Goal: Task Accomplishment & Management: Use online tool/utility

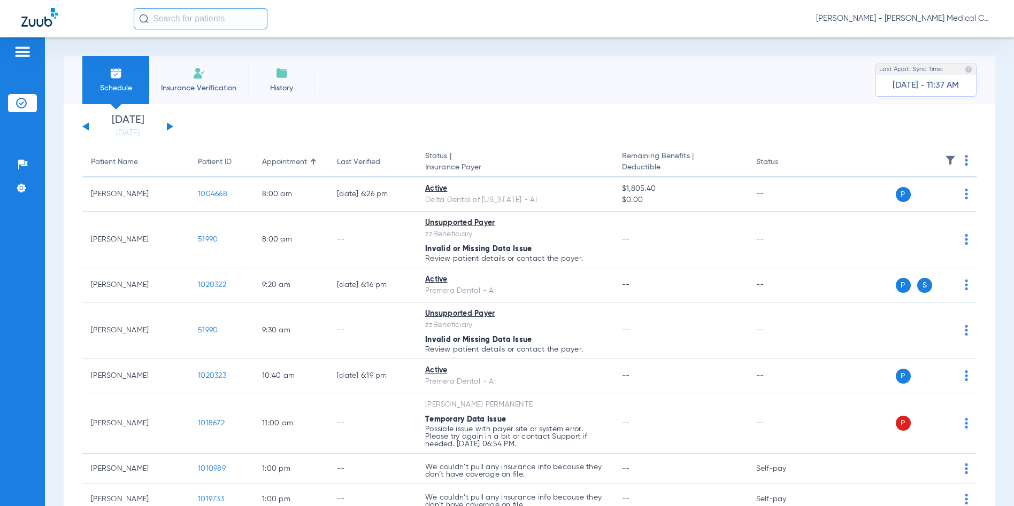
click at [172, 126] on button at bounding box center [170, 126] width 6 height 8
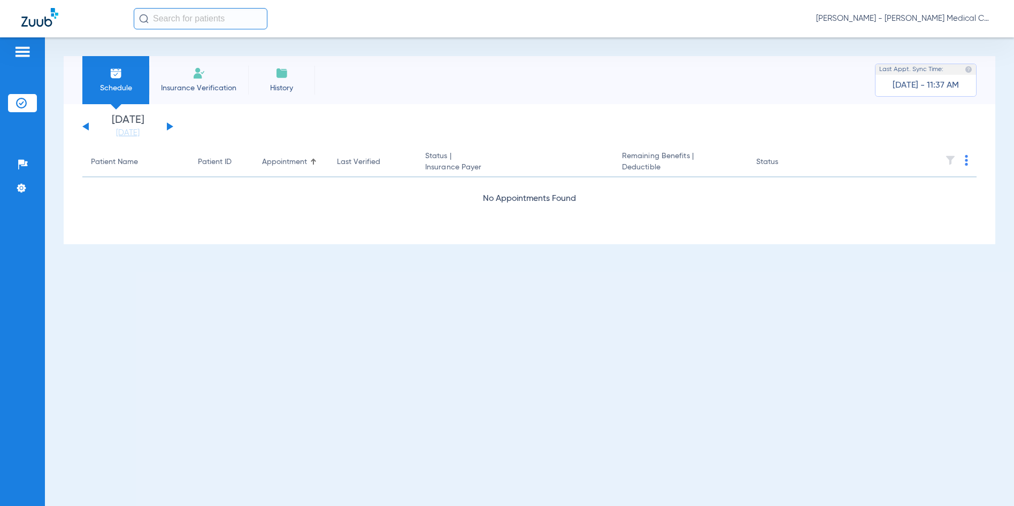
click at [82, 125] on div "[DATE] [DATE] [DATE] [DATE] [DATE] [DATE] [DATE] [DATE] [DATE] [DATE] [DATE] [D…" at bounding box center [127, 127] width 91 height 24
click at [87, 127] on button at bounding box center [85, 126] width 6 height 8
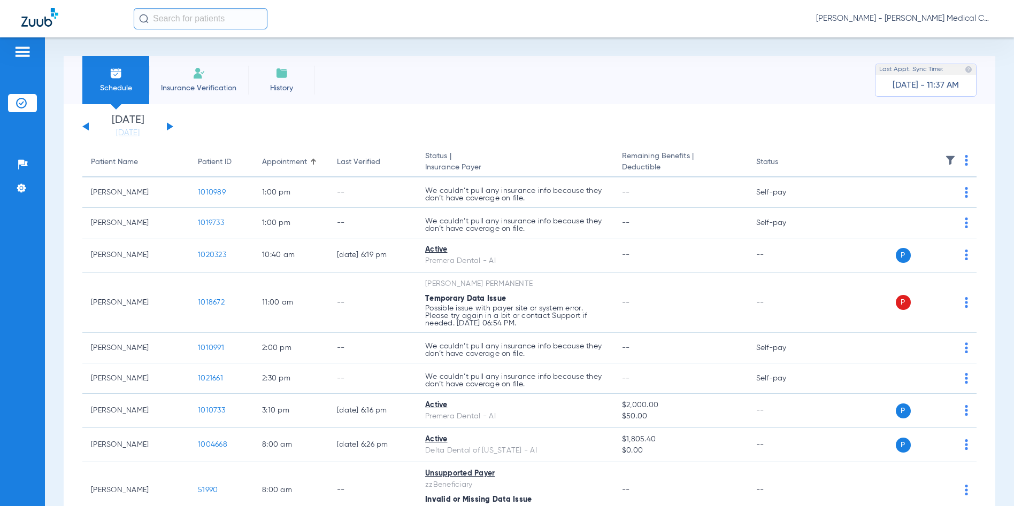
click at [172, 127] on button at bounding box center [170, 126] width 6 height 8
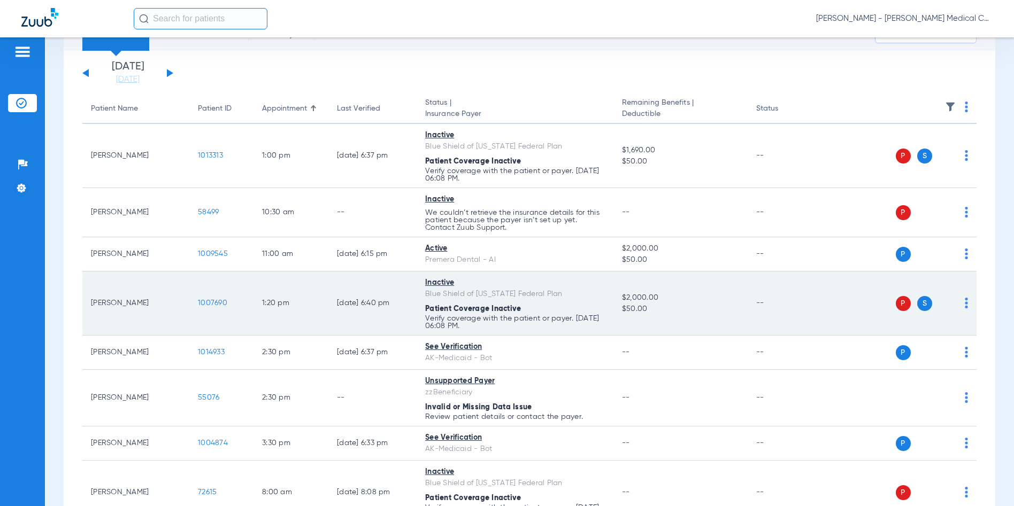
scroll to position [107, 0]
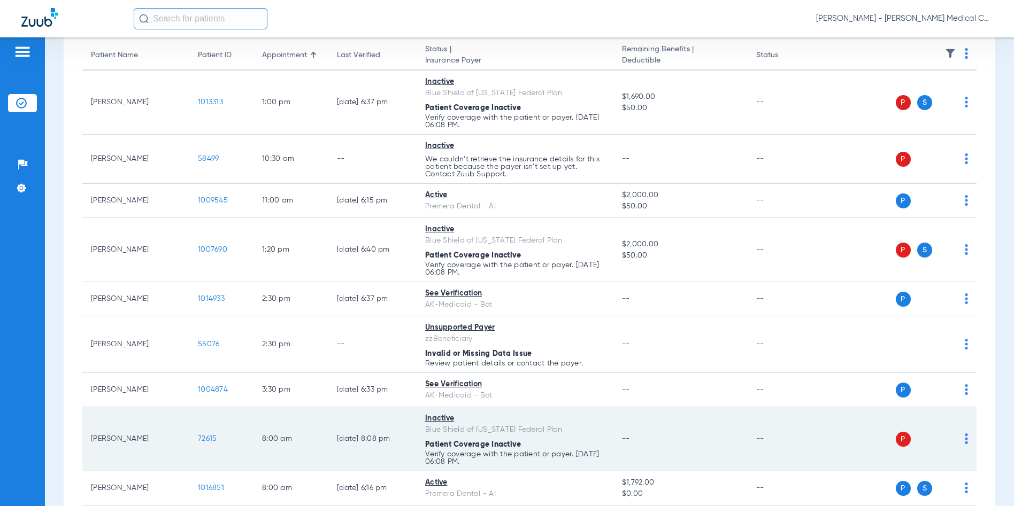
click at [202, 437] on span "72615" at bounding box center [207, 438] width 19 height 7
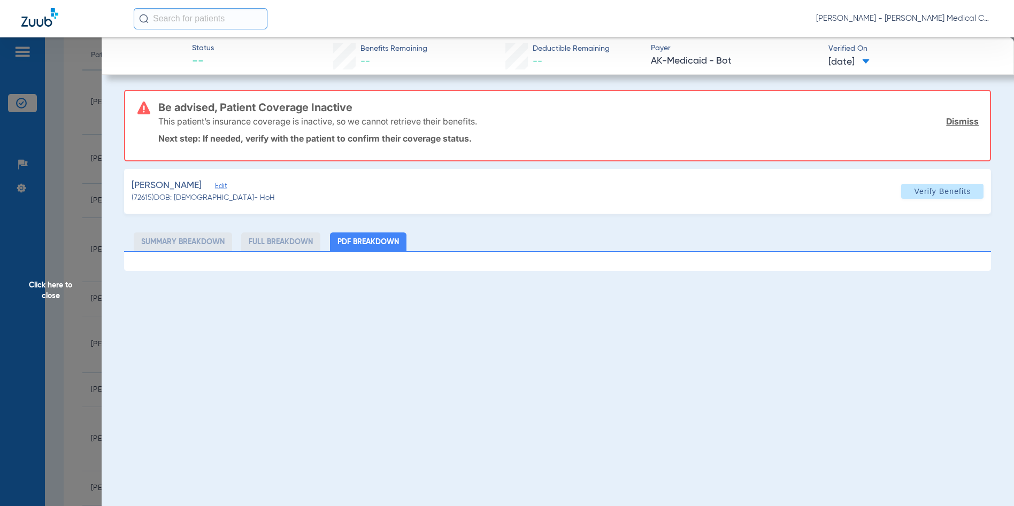
click at [947, 192] on span "Verify Benefits" at bounding box center [942, 191] width 57 height 9
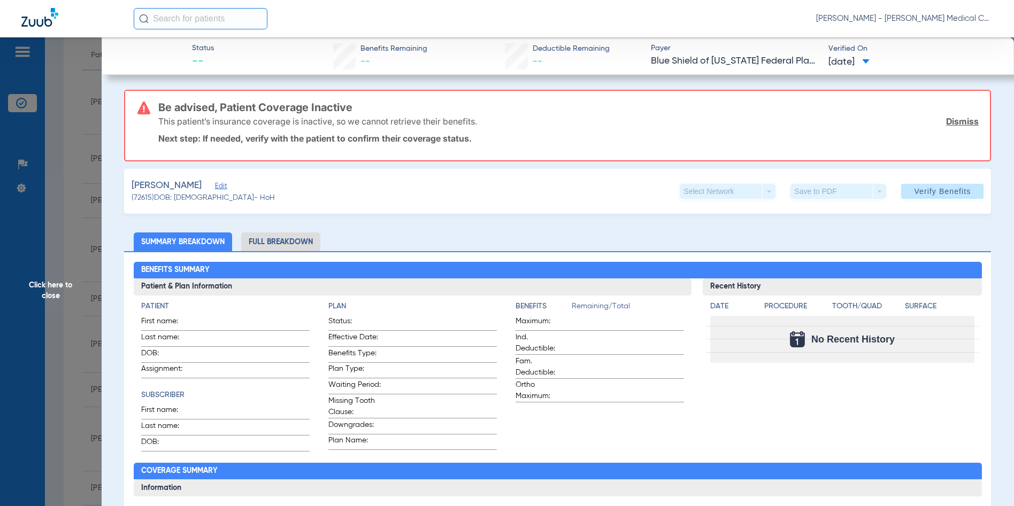
click at [48, 277] on span "Click here to close" at bounding box center [51, 290] width 102 height 506
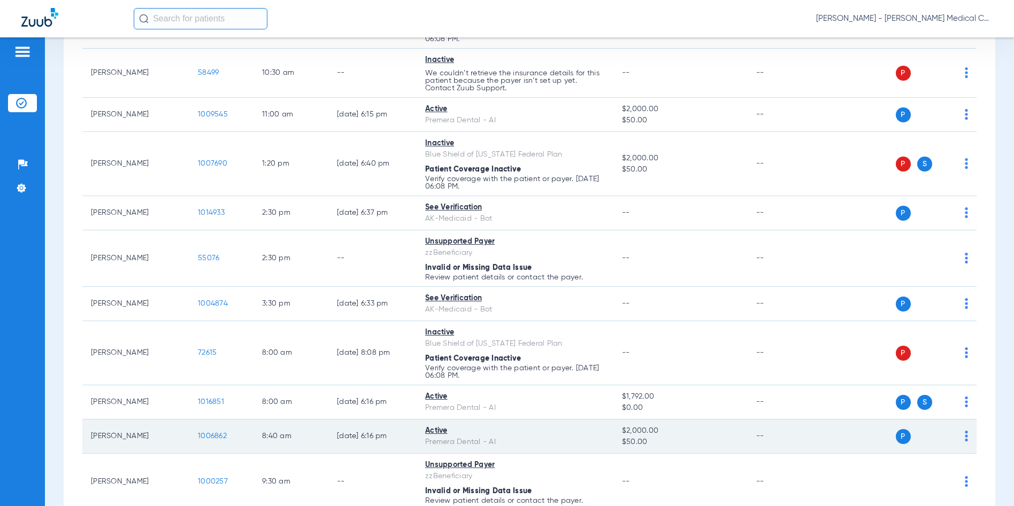
scroll to position [246, 0]
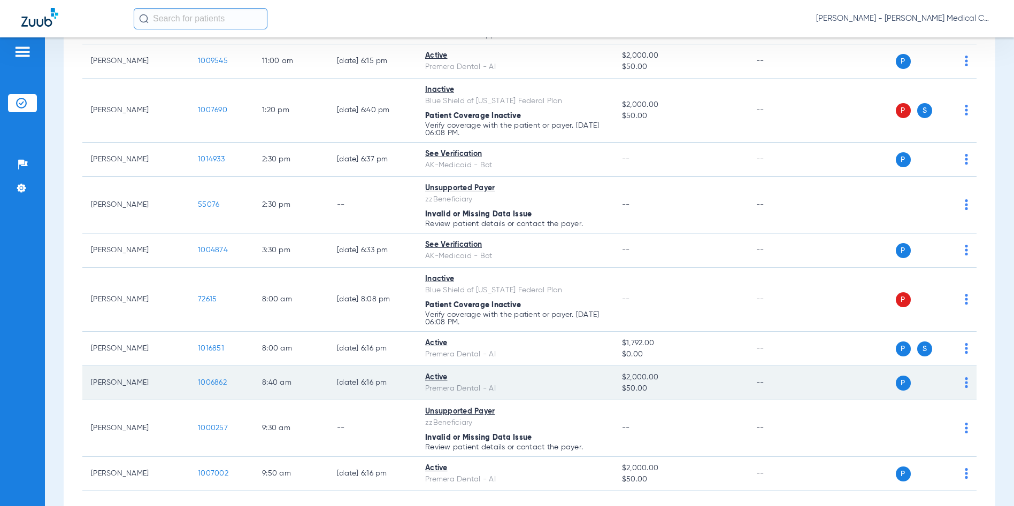
click at [210, 384] on span "1006862" at bounding box center [212, 382] width 29 height 7
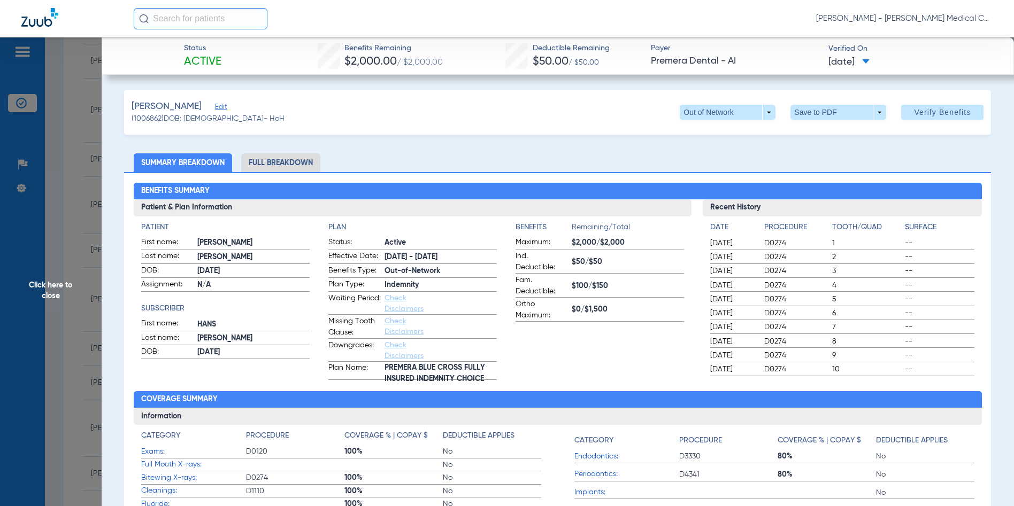
click at [51, 286] on span "Click here to close" at bounding box center [51, 290] width 102 height 506
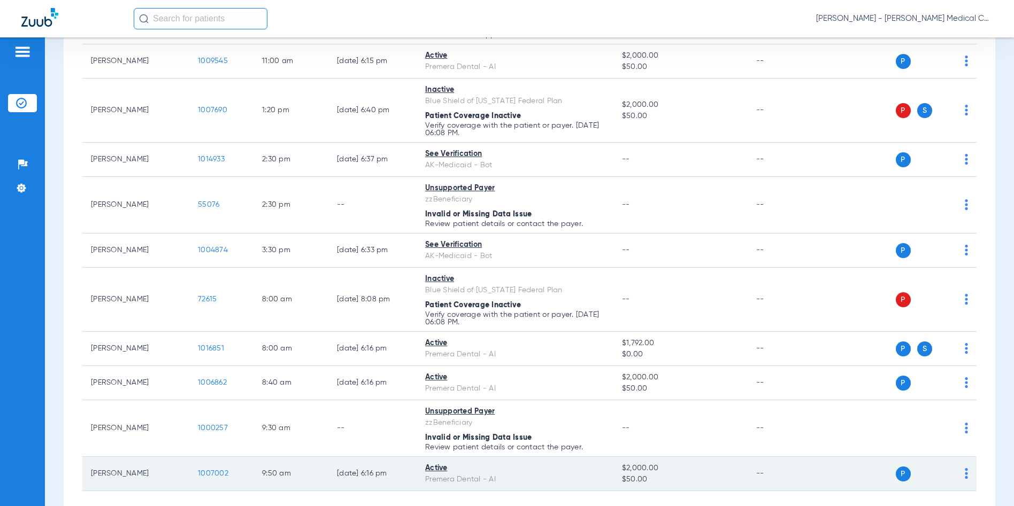
click at [209, 473] on span "1007002" at bounding box center [213, 473] width 30 height 7
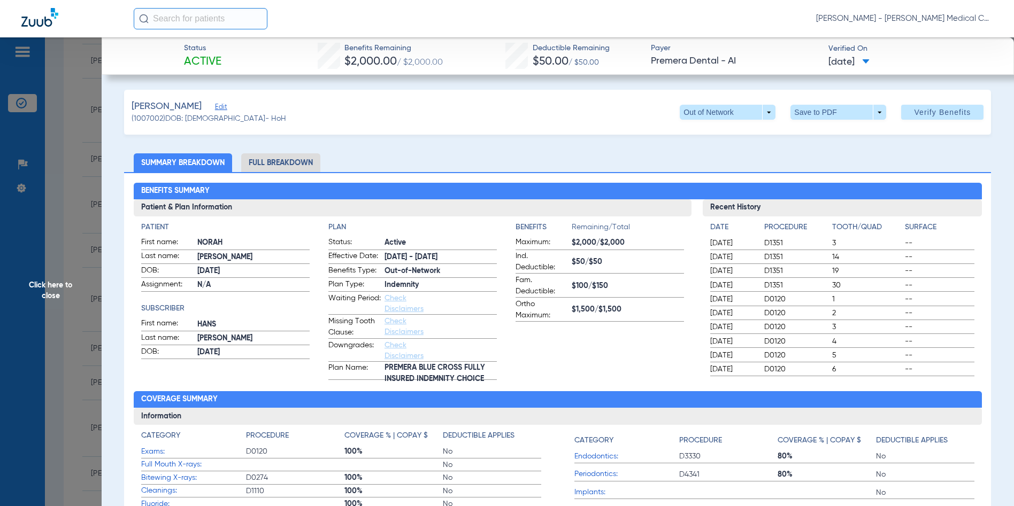
click at [42, 292] on span "Click here to close" at bounding box center [51, 290] width 102 height 506
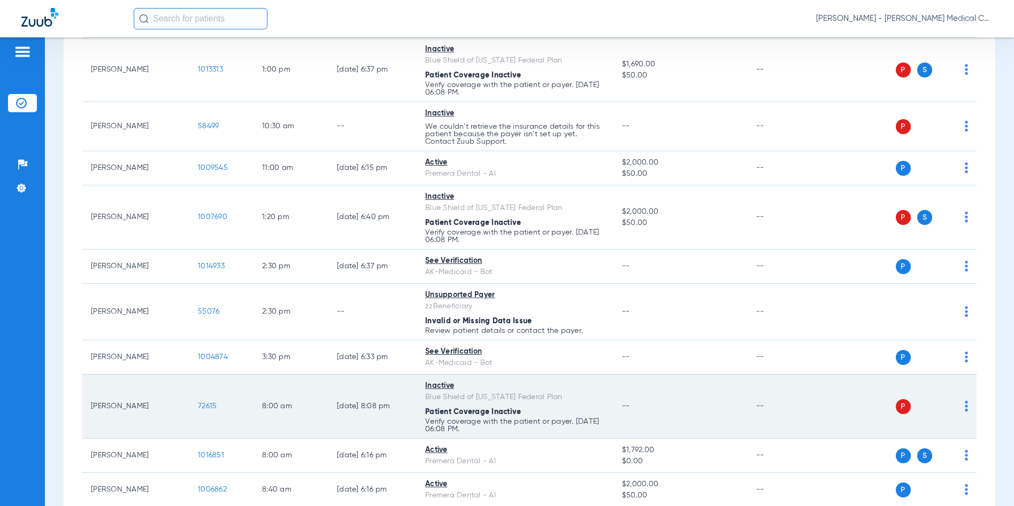
scroll to position [86, 0]
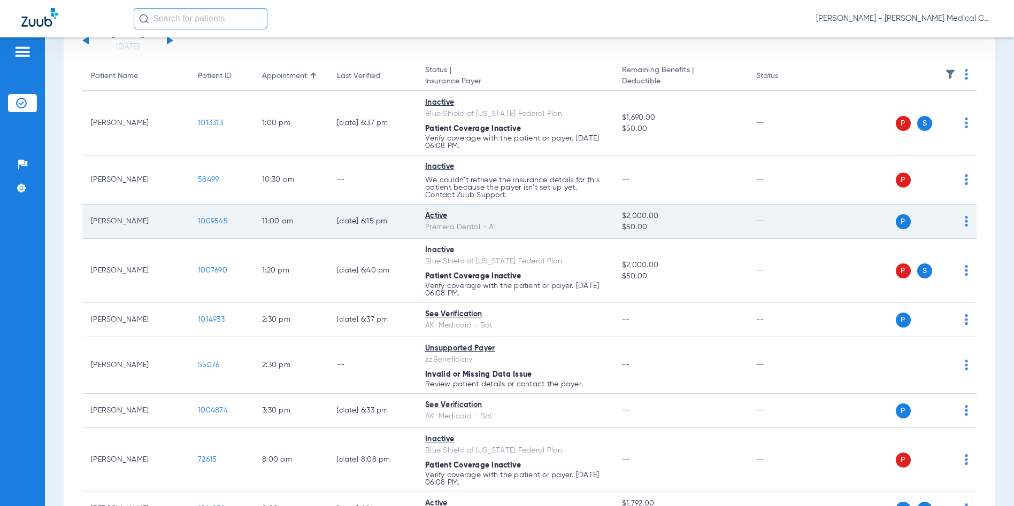
click at [214, 219] on span "1009545" at bounding box center [213, 221] width 30 height 7
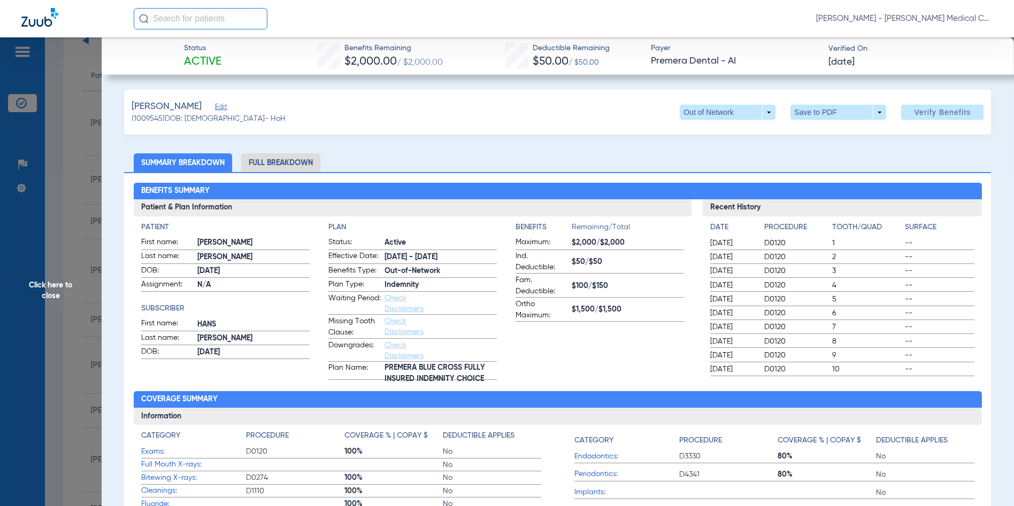
click at [55, 295] on span "Click here to close" at bounding box center [51, 290] width 102 height 506
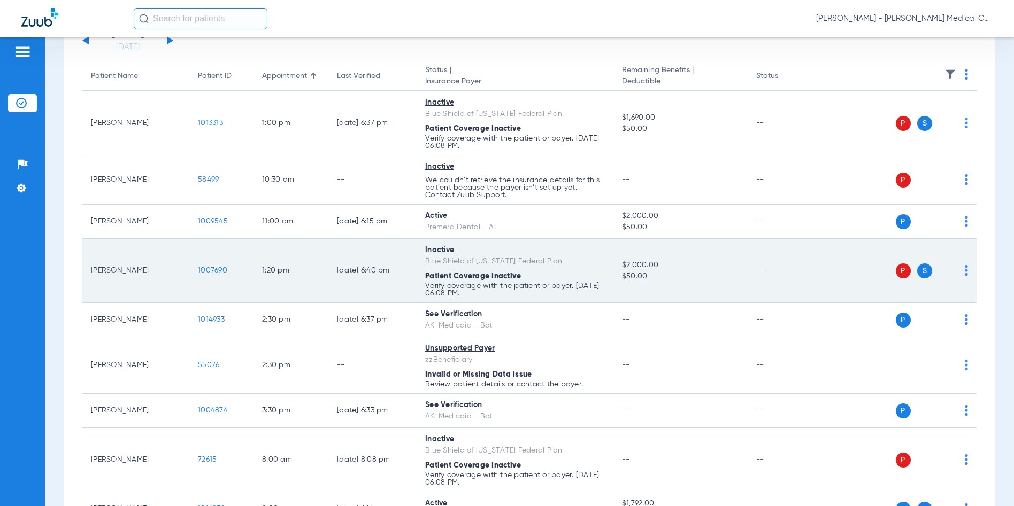
click at [214, 272] on span "1007690" at bounding box center [212, 270] width 29 height 7
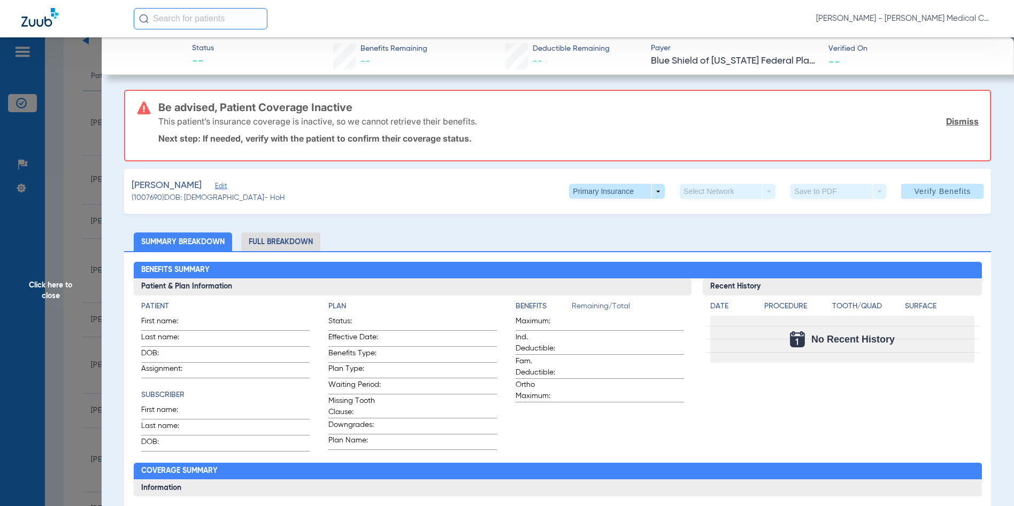
click at [44, 291] on span "Click here to close" at bounding box center [51, 290] width 102 height 506
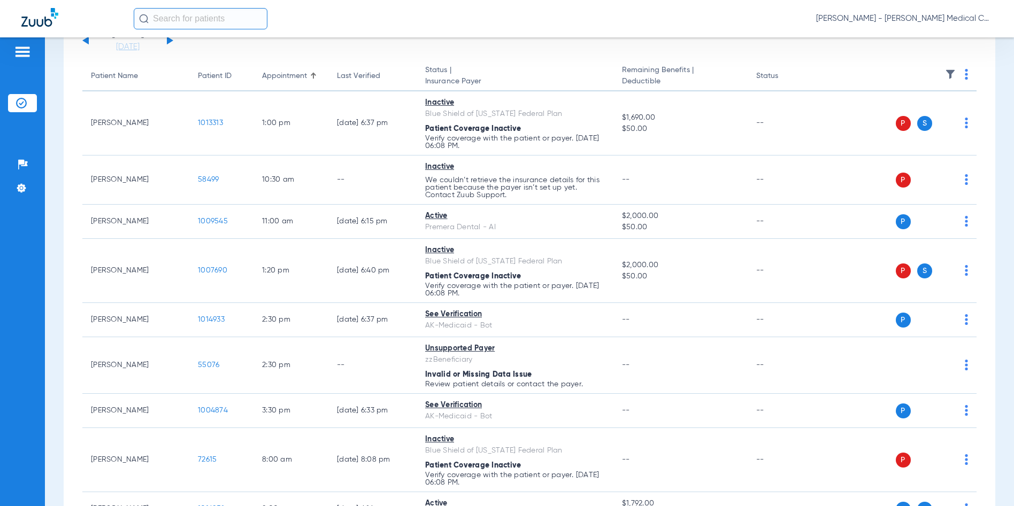
scroll to position [300, 0]
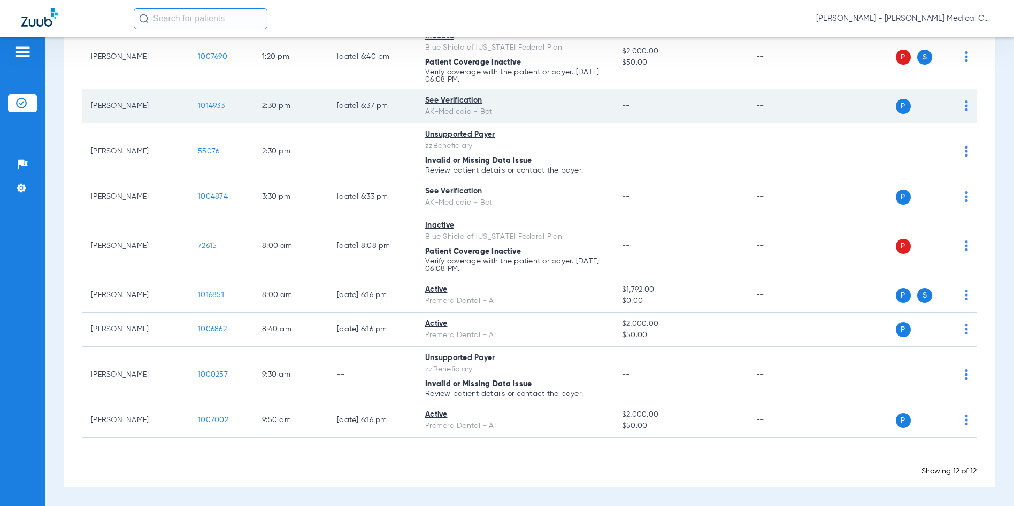
click at [221, 105] on span "1014933" at bounding box center [211, 105] width 27 height 7
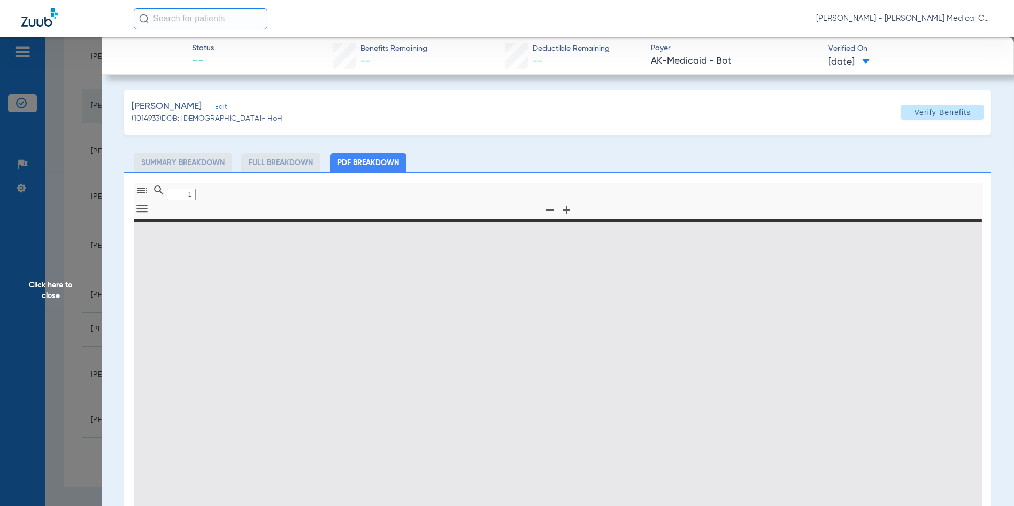
type input "0"
select select "page-width"
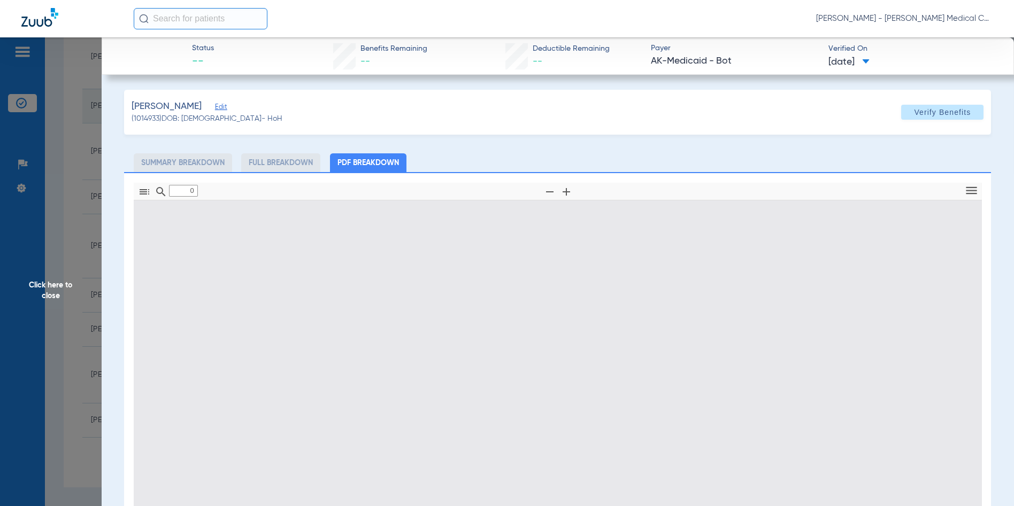
type input "1"
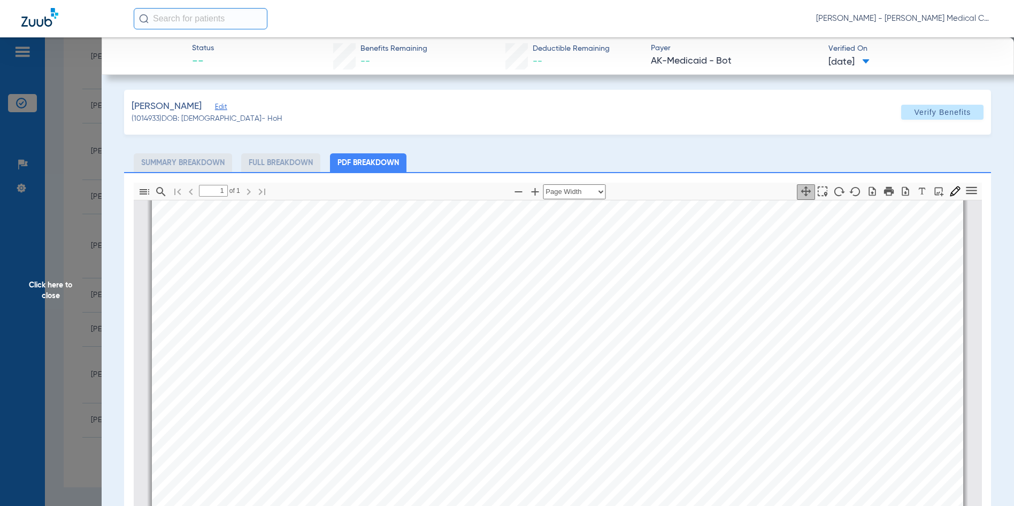
scroll to position [112, 0]
click at [951, 15] on span "[PERSON_NAME] - [PERSON_NAME] Medical Center – Dental Clinic | SEARHC" at bounding box center [904, 18] width 176 height 11
click at [945, 35] on span "Account Selection" at bounding box center [952, 37] width 60 height 7
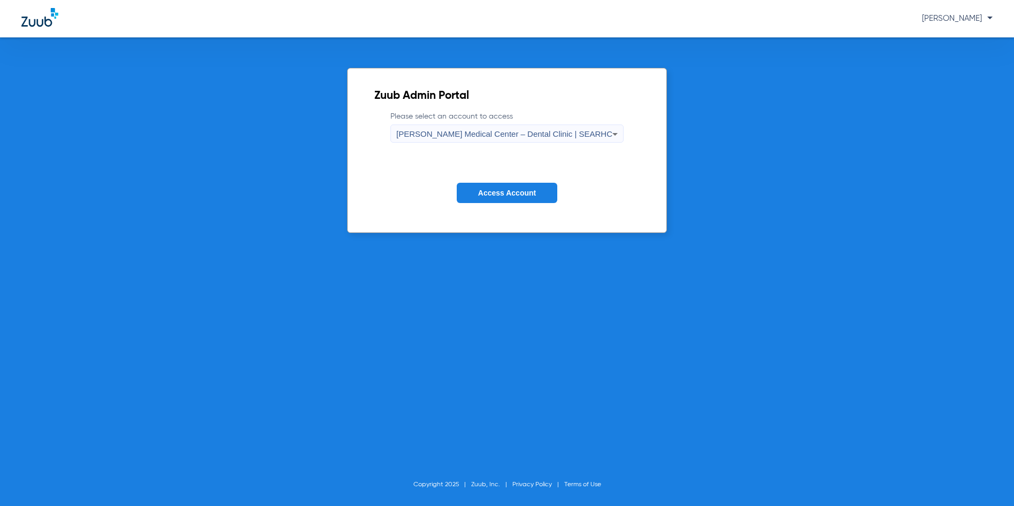
click at [580, 134] on span "[PERSON_NAME] Medical Center – Dental Clinic | SEARHC" at bounding box center [504, 133] width 216 height 9
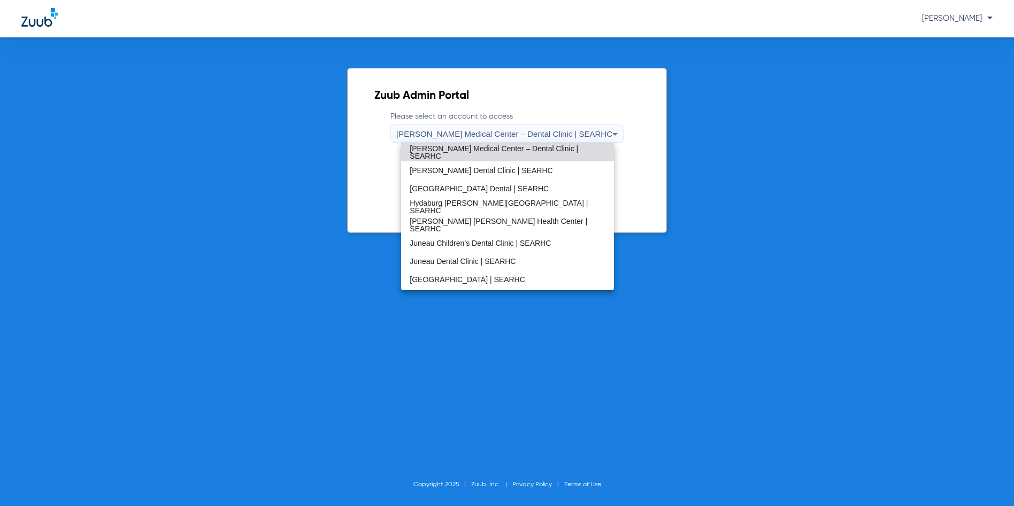
click at [465, 260] on span "Juneau Dental Clinic | SEARHC" at bounding box center [463, 261] width 106 height 7
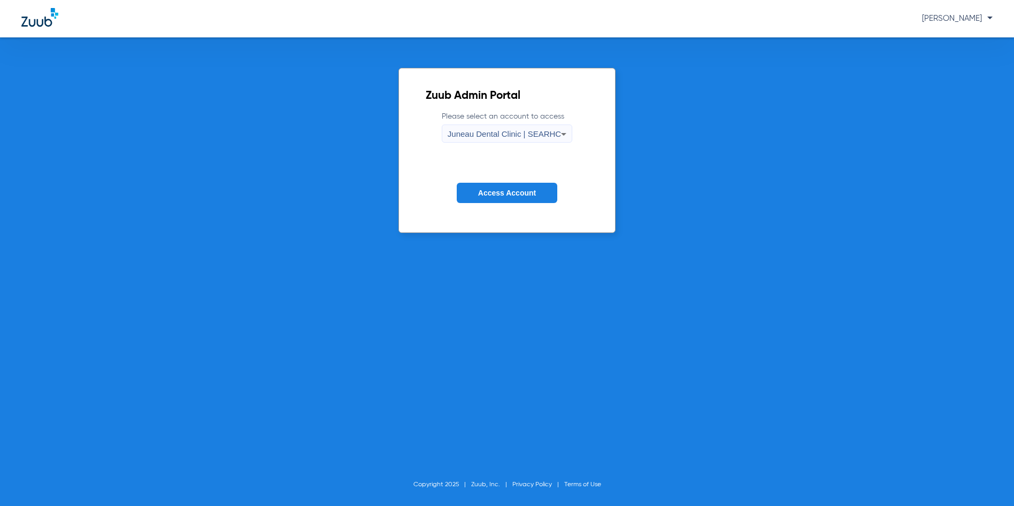
click at [495, 200] on button "Access Account" at bounding box center [507, 193] width 101 height 21
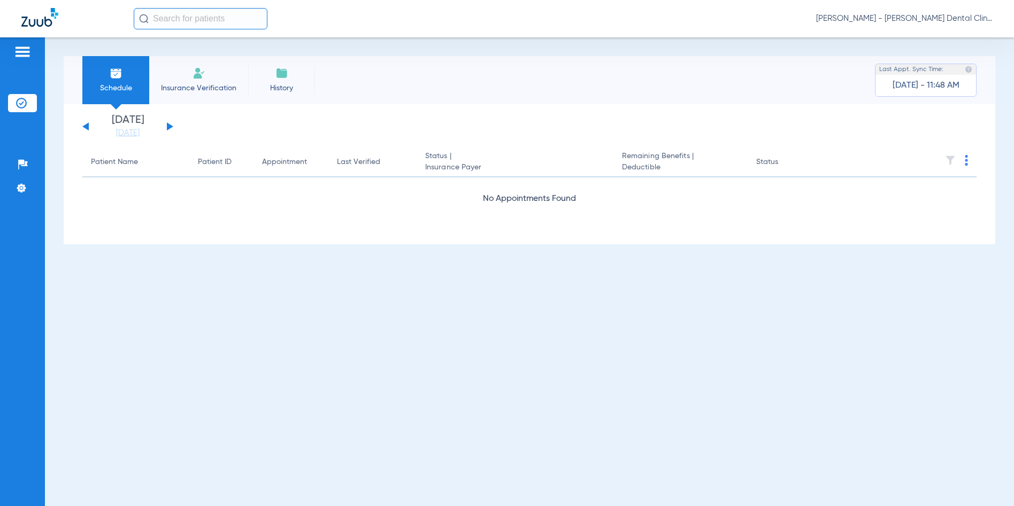
click at [87, 127] on button at bounding box center [85, 126] width 6 height 8
click at [84, 126] on button at bounding box center [85, 126] width 6 height 8
click at [169, 125] on button at bounding box center [170, 126] width 6 height 8
click at [168, 126] on button at bounding box center [170, 126] width 6 height 8
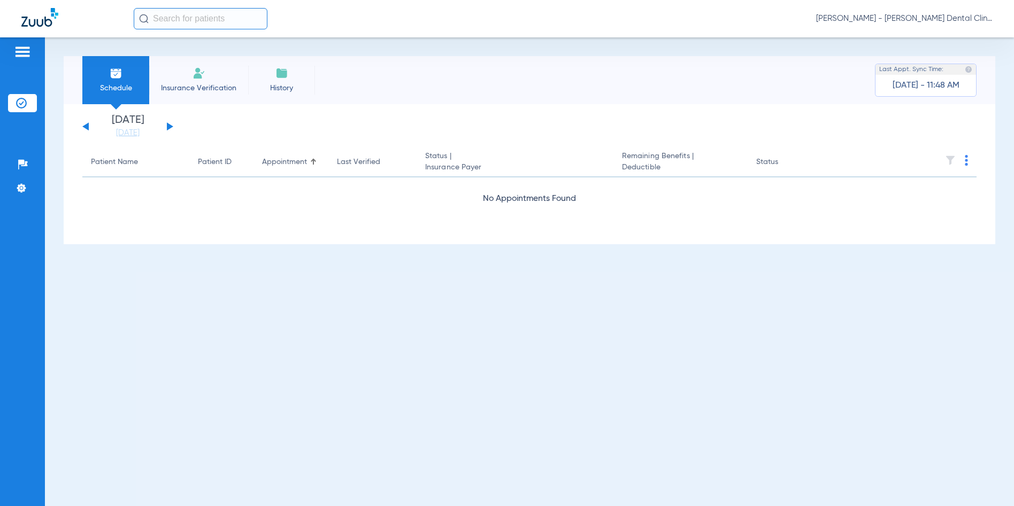
click at [933, 18] on span "[PERSON_NAME] - [PERSON_NAME] Dental Clinic | SEARHC" at bounding box center [904, 18] width 176 height 11
click at [940, 34] on span "Account Selection" at bounding box center [952, 37] width 60 height 7
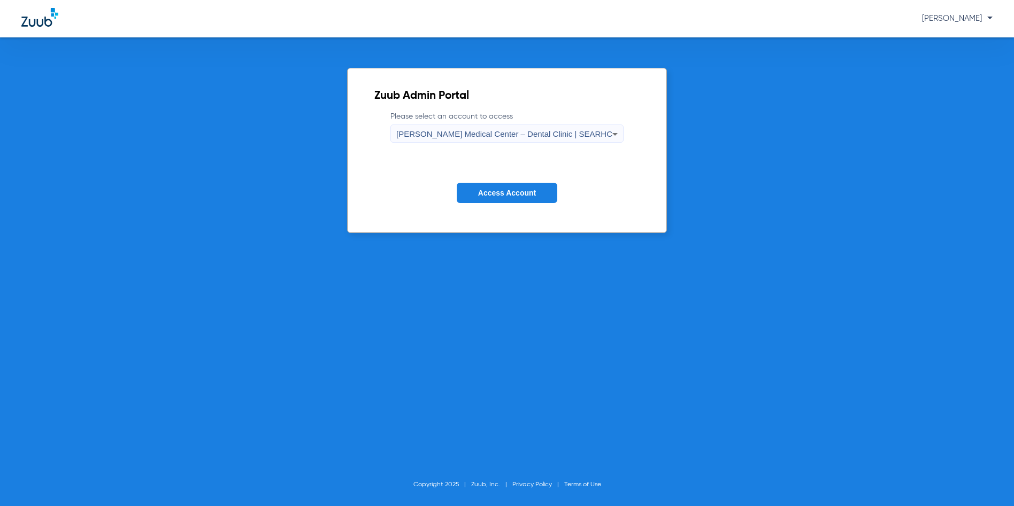
click at [496, 136] on span "[PERSON_NAME] Medical Center – Dental Clinic | SEARHC" at bounding box center [504, 133] width 216 height 9
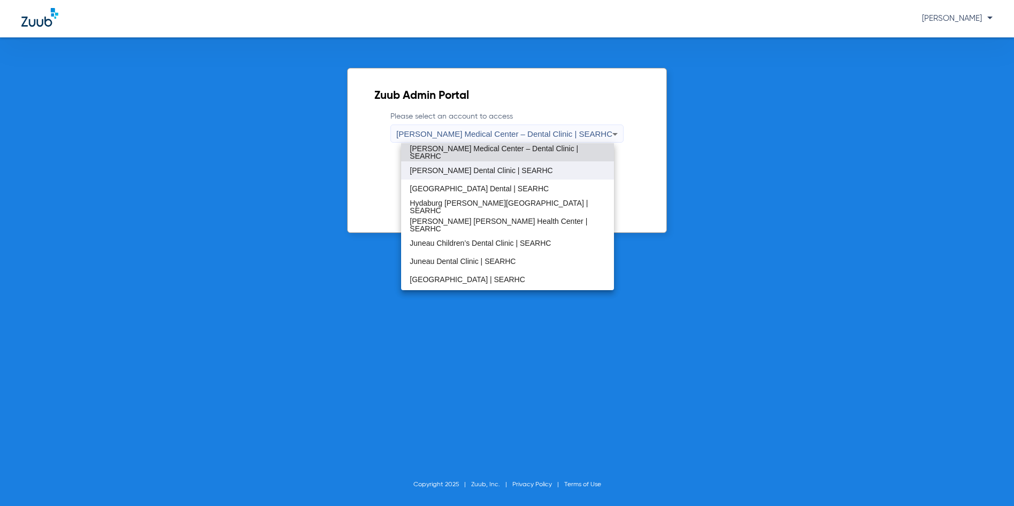
click at [488, 172] on span "[PERSON_NAME] Dental Clinic | SEARHC" at bounding box center [481, 170] width 143 height 7
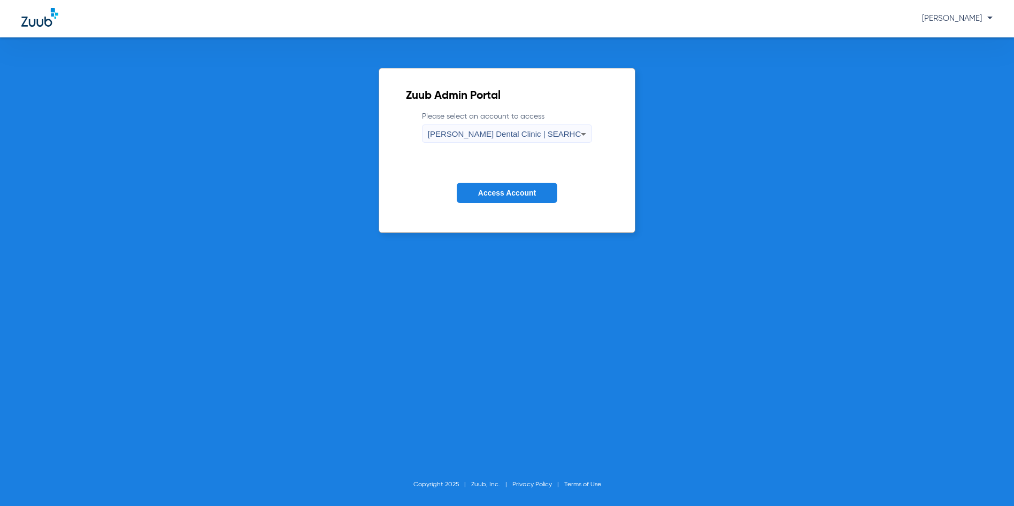
click at [505, 190] on span "Access Account" at bounding box center [507, 193] width 58 height 9
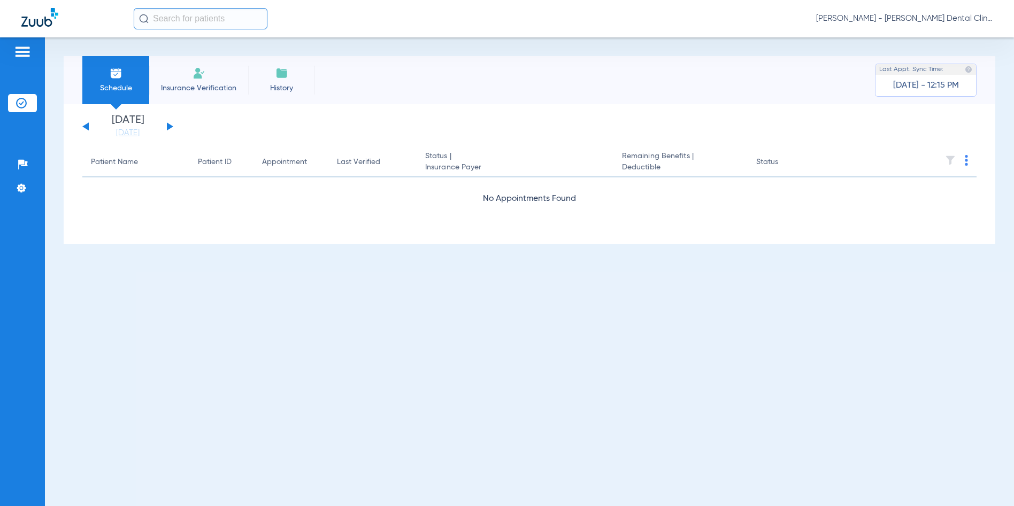
click at [936, 18] on span "[PERSON_NAME] - [PERSON_NAME] Dental Clinic | SEARHC" at bounding box center [904, 18] width 176 height 11
click at [937, 38] on span "Account Selection" at bounding box center [952, 37] width 60 height 7
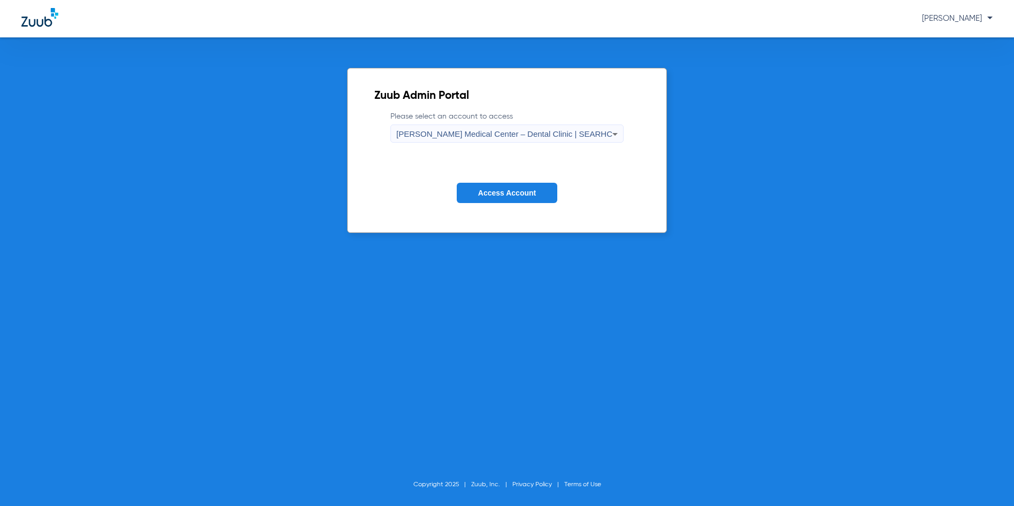
click at [596, 133] on span "[PERSON_NAME] Medical Center – Dental Clinic | SEARHC" at bounding box center [504, 133] width 216 height 9
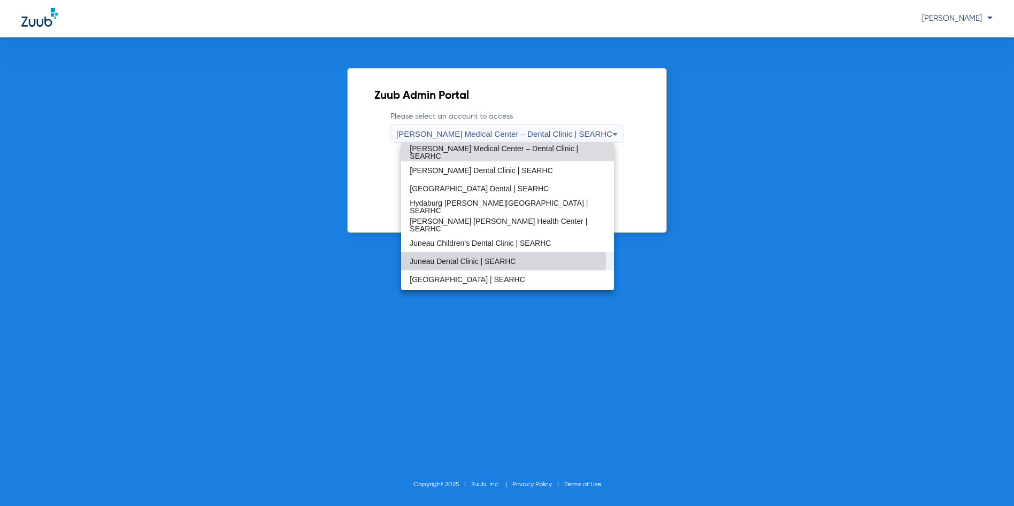
click at [469, 259] on span "Juneau Dental Clinic | SEARHC" at bounding box center [463, 261] width 106 height 7
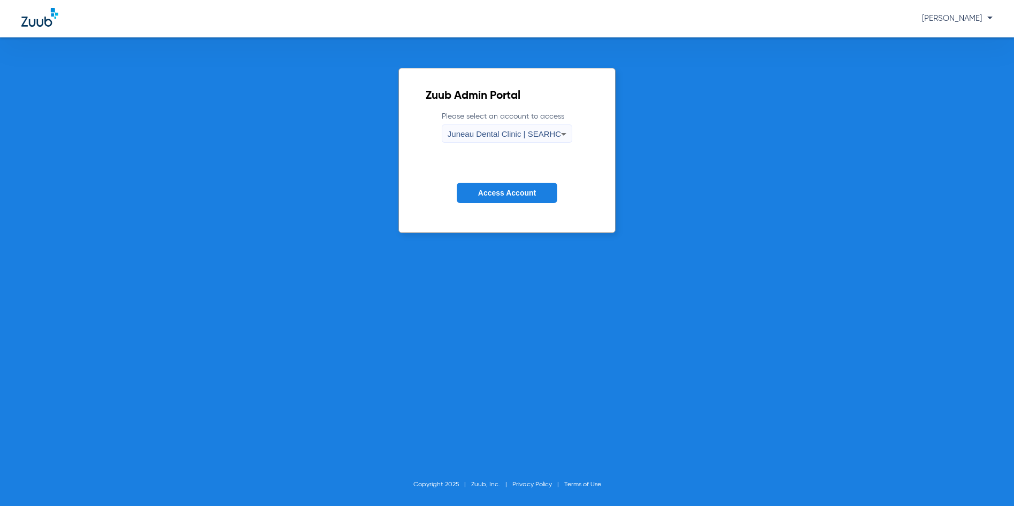
click at [489, 197] on span "Access Account" at bounding box center [507, 193] width 58 height 9
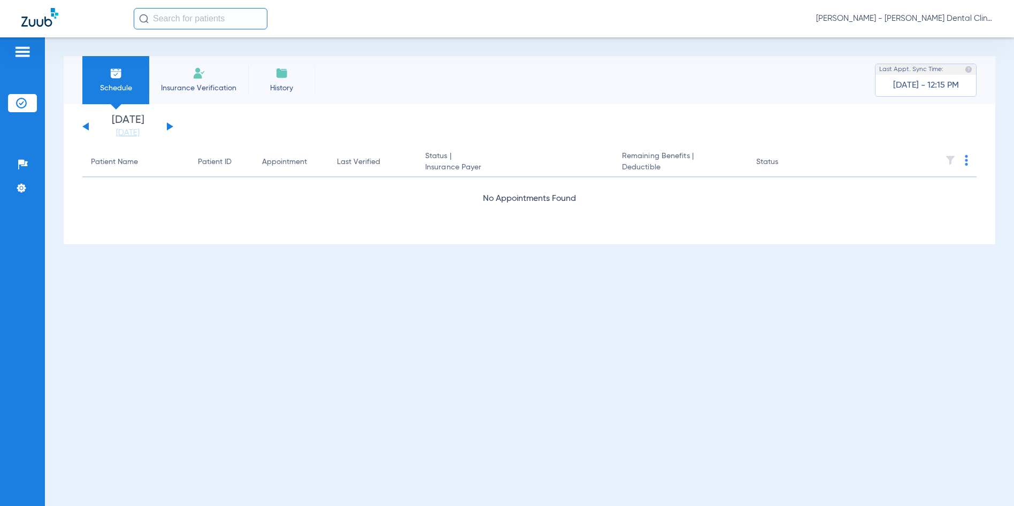
click at [85, 125] on div "[DATE] [DATE] [DATE] [DATE] [DATE] [DATE] [DATE] [DATE] [DATE] [DATE] [DATE] [D…" at bounding box center [127, 127] width 91 height 24
click at [85, 128] on div "[DATE] [DATE] [DATE] [DATE] [DATE] [DATE] [DATE] [DATE] [DATE] [DATE] [DATE] [D…" at bounding box center [127, 127] width 91 height 24
click at [86, 127] on button at bounding box center [85, 126] width 6 height 8
click at [171, 126] on button at bounding box center [170, 126] width 6 height 8
click at [414, 336] on div "Schedule Insurance Verification History Last Appt. Sync Time: [DATE] - 12:15 PM…" at bounding box center [529, 271] width 969 height 469
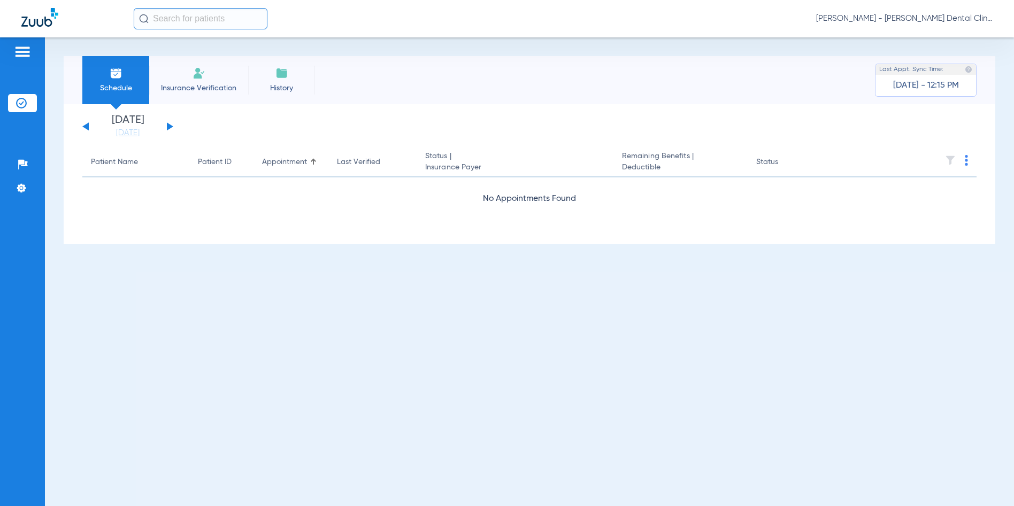
click at [166, 126] on div "[DATE] [DATE] [DATE] [DATE] [DATE] [DATE] [DATE] [DATE] [DATE] [DATE] [DATE] [D…" at bounding box center [127, 127] width 91 height 24
click at [169, 126] on button at bounding box center [170, 126] width 6 height 8
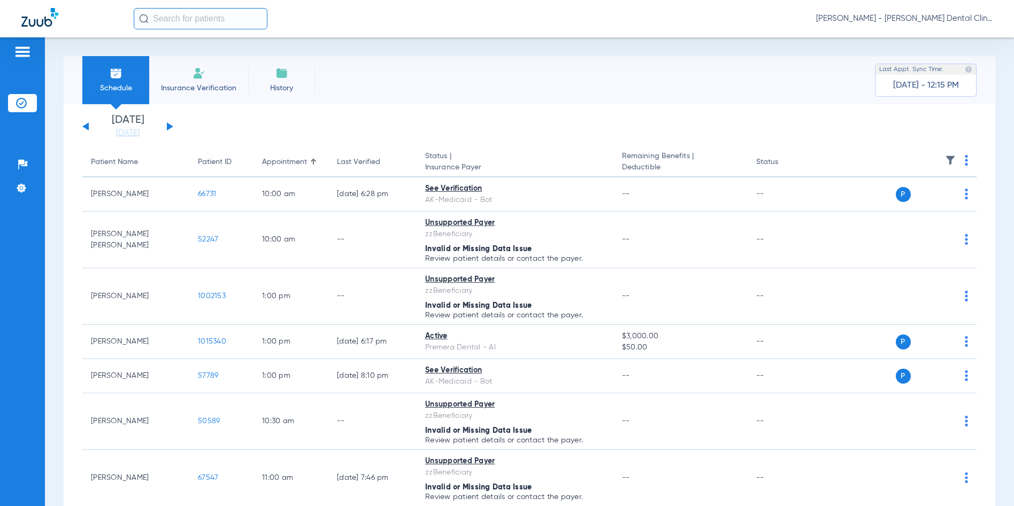
click at [85, 125] on div "[DATE] [DATE] [DATE] [DATE] [DATE] [DATE] [DATE] [DATE] [DATE] [DATE] [DATE] [D…" at bounding box center [127, 127] width 91 height 24
click at [85, 125] on button at bounding box center [85, 126] width 6 height 8
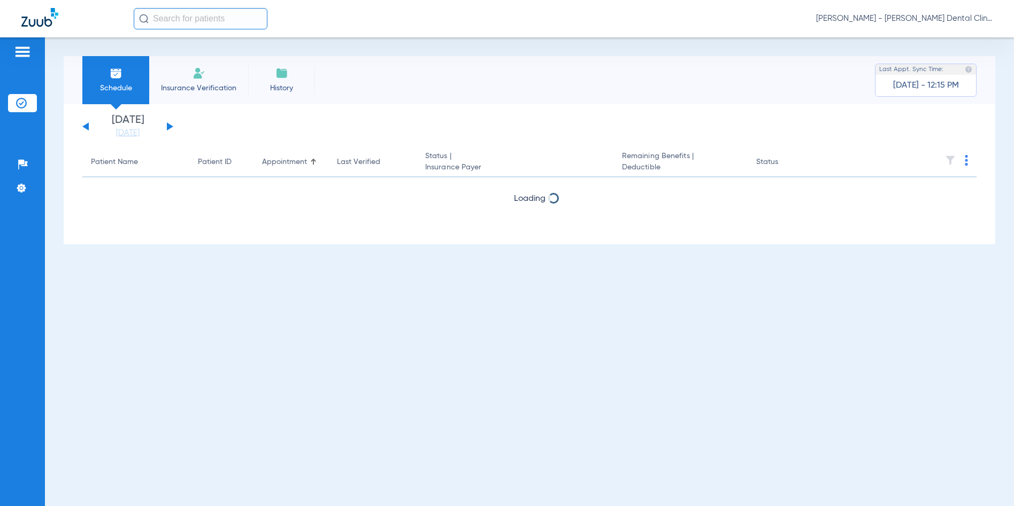
click at [85, 125] on button at bounding box center [85, 126] width 6 height 8
click at [85, 128] on button at bounding box center [85, 126] width 6 height 8
click at [169, 127] on button at bounding box center [170, 126] width 6 height 8
